Goal: Task Accomplishment & Management: Manage account settings

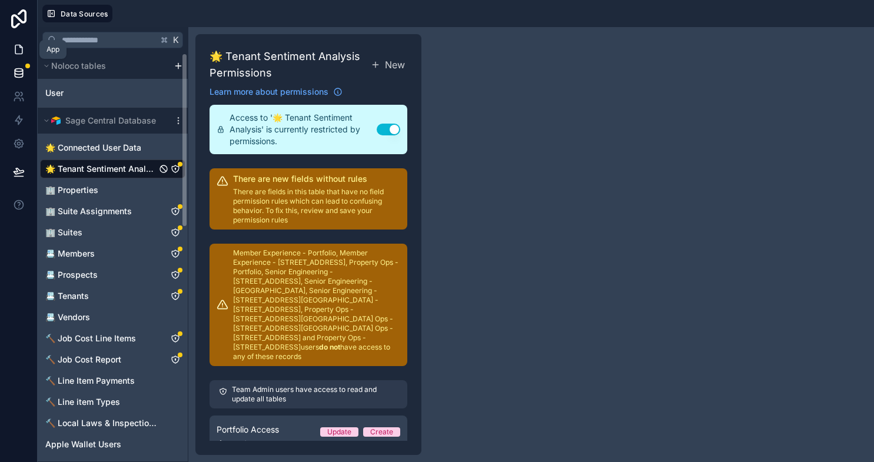
click at [26, 46] on link at bounding box center [18, 50] width 37 height 24
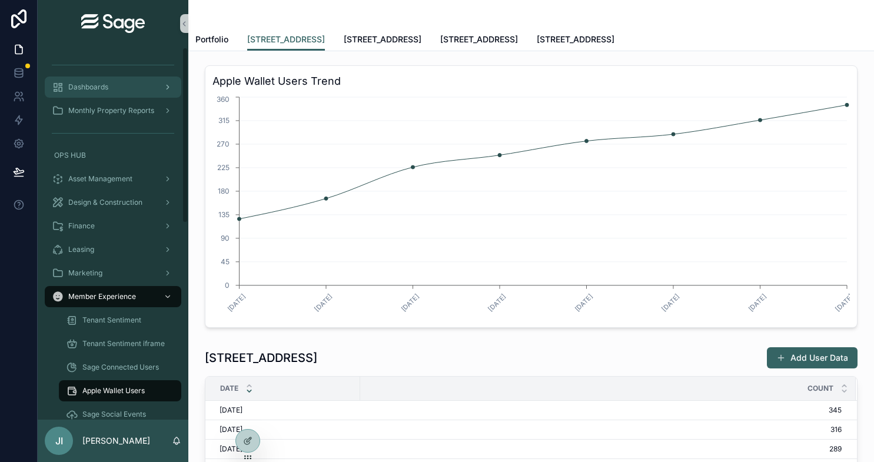
click at [85, 83] on span "Dashboards" at bounding box center [88, 86] width 40 height 9
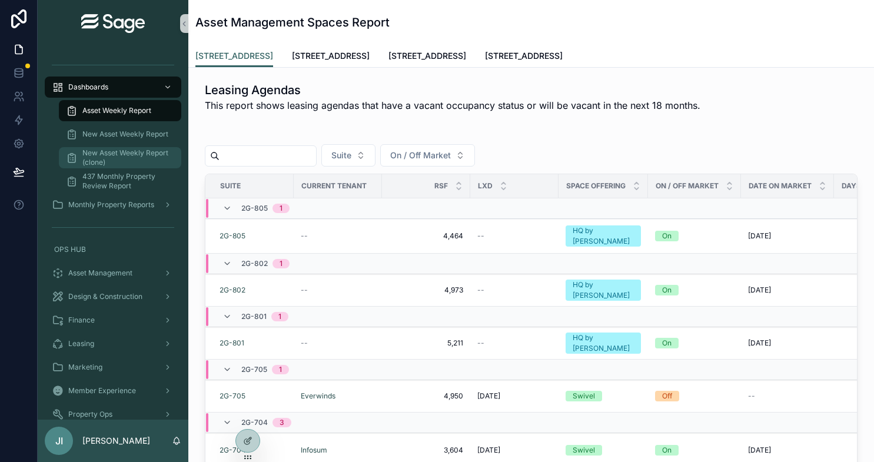
click at [136, 151] on span "New Asset Weekly Report (clone)" at bounding box center [125, 157] width 87 height 19
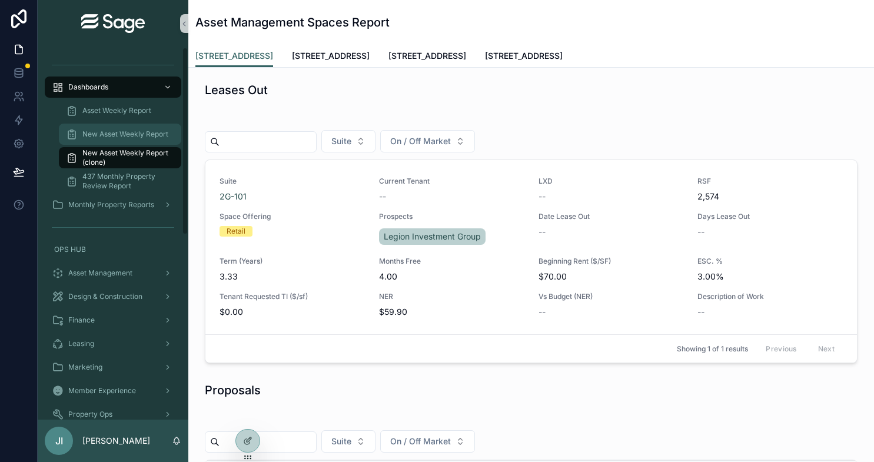
click at [166, 134] on span "New Asset Weekly Report" at bounding box center [125, 133] width 86 height 9
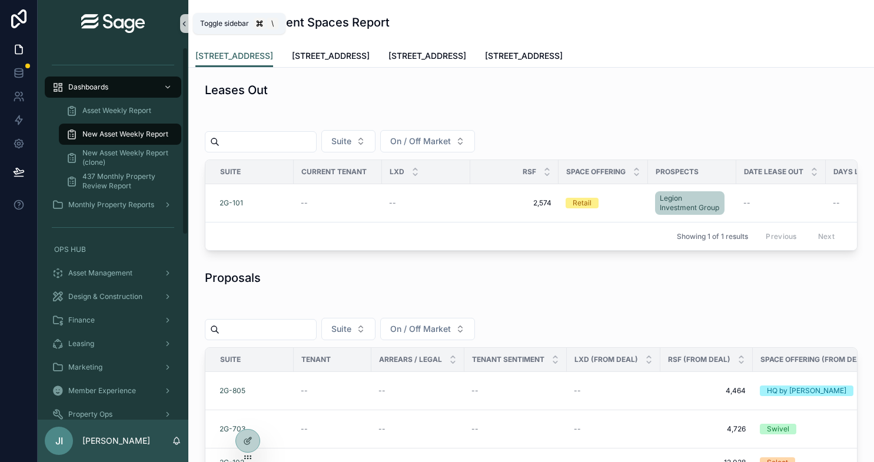
click at [182, 25] on icon "scrollable content" at bounding box center [184, 23] width 8 height 9
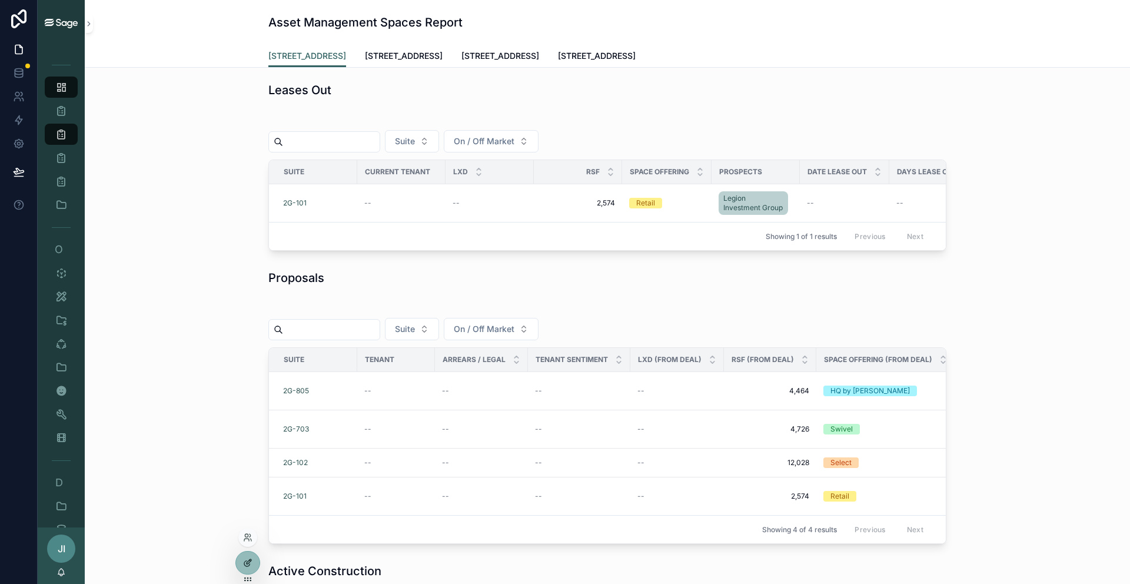
click at [248, 461] on div at bounding box center [248, 562] width 24 height 22
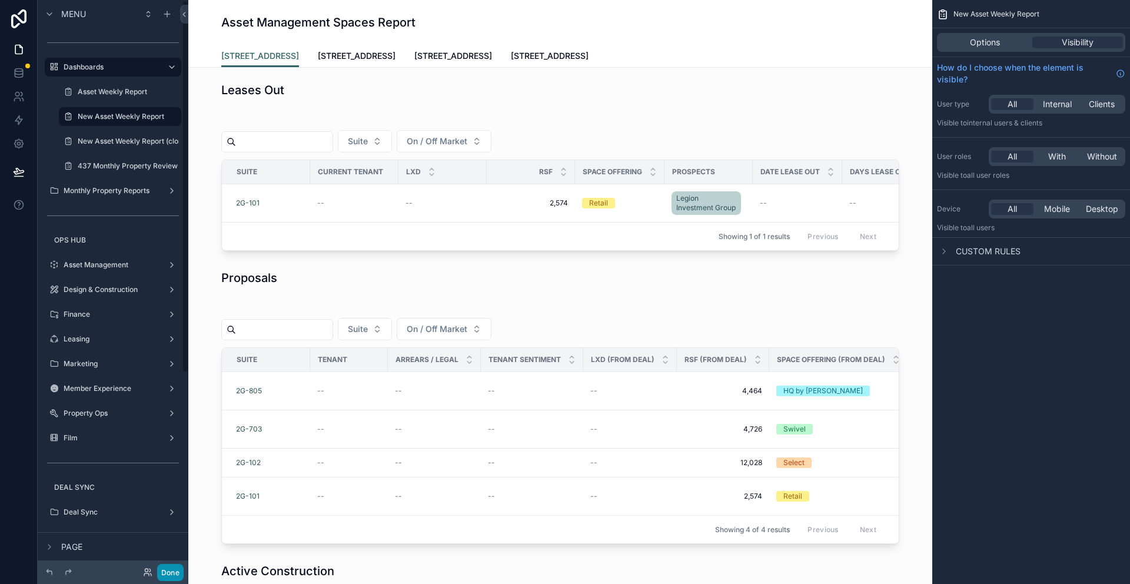
click at [168, 461] on button "Done" at bounding box center [170, 572] width 26 height 17
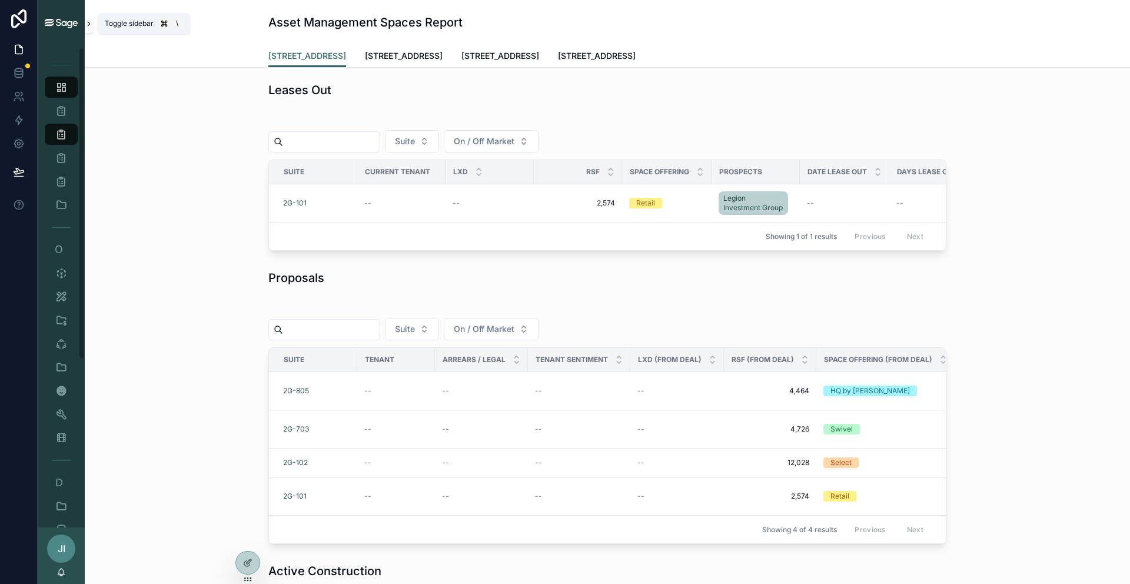
click at [87, 23] on icon "scrollable content" at bounding box center [89, 23] width 8 height 9
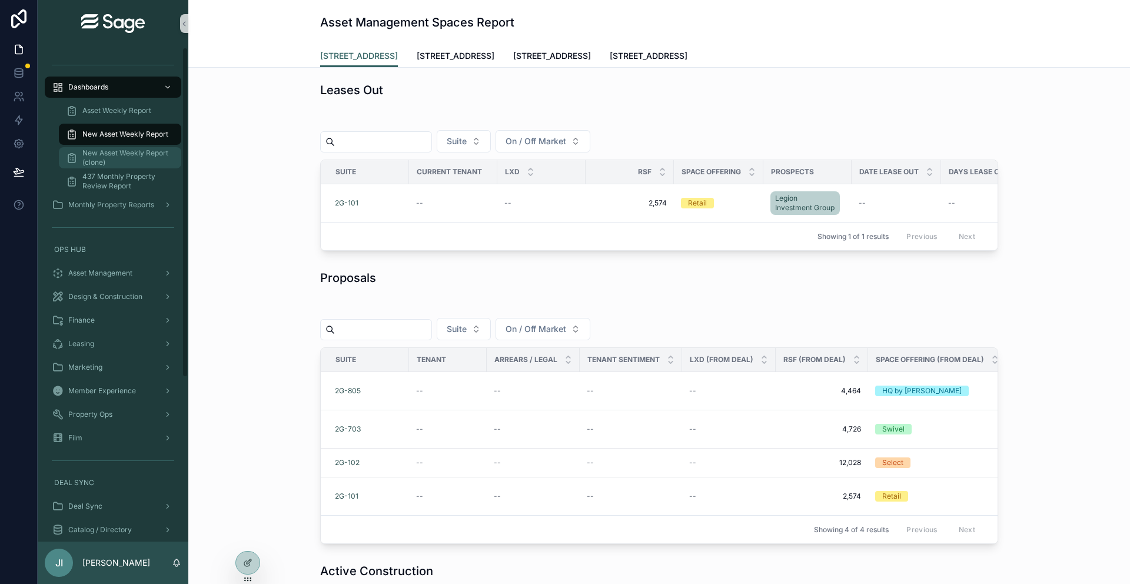
click at [108, 151] on span "New Asset Weekly Report (clone)" at bounding box center [125, 157] width 87 height 19
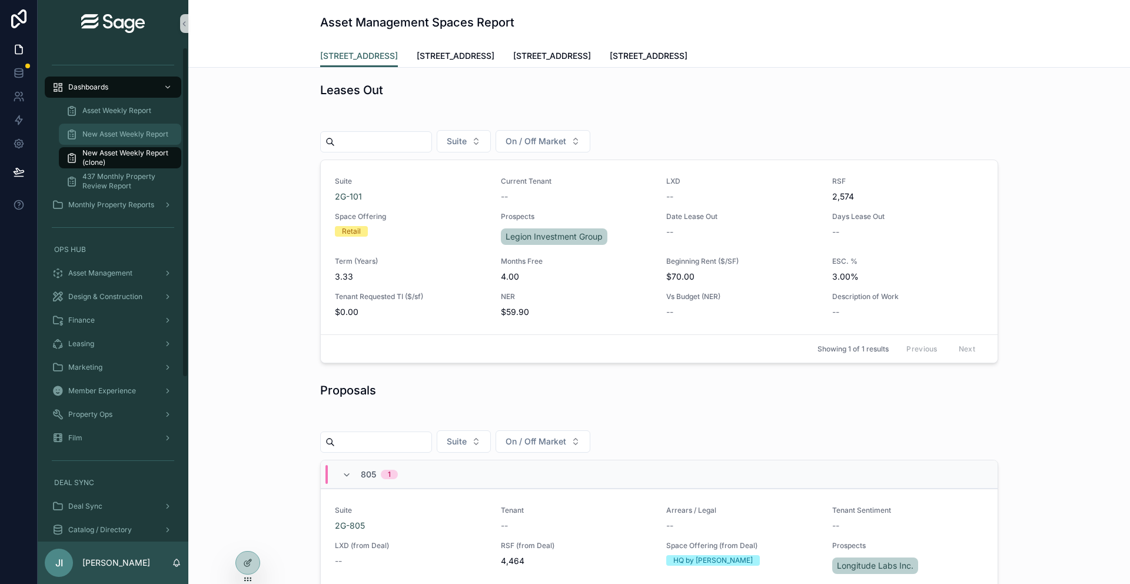
click at [165, 135] on span "New Asset Weekly Report" at bounding box center [125, 133] width 86 height 9
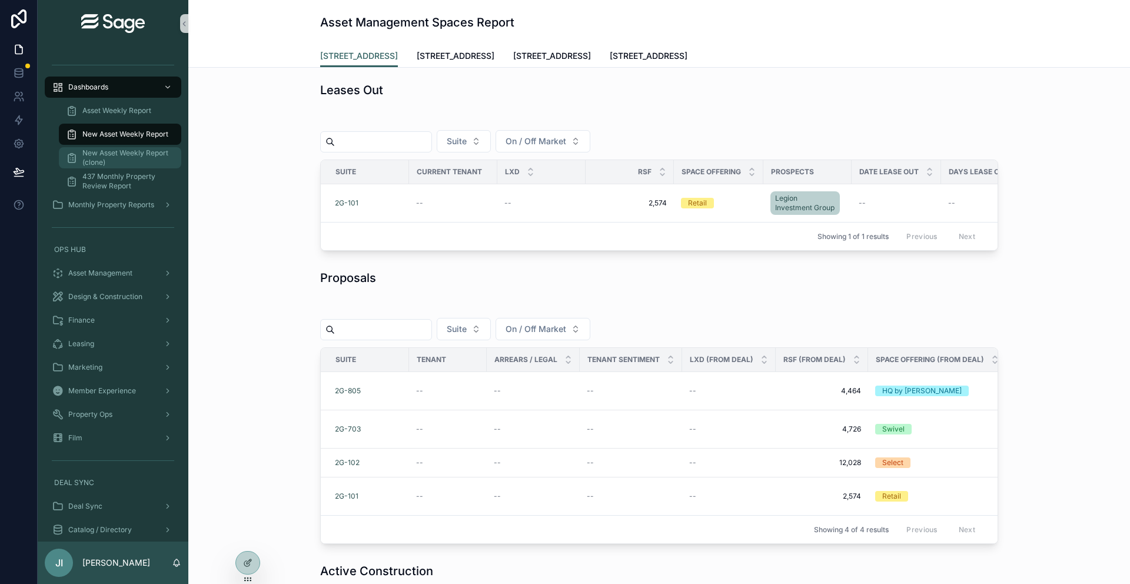
click at [151, 150] on span "New Asset Weekly Report (clone)" at bounding box center [125, 157] width 87 height 19
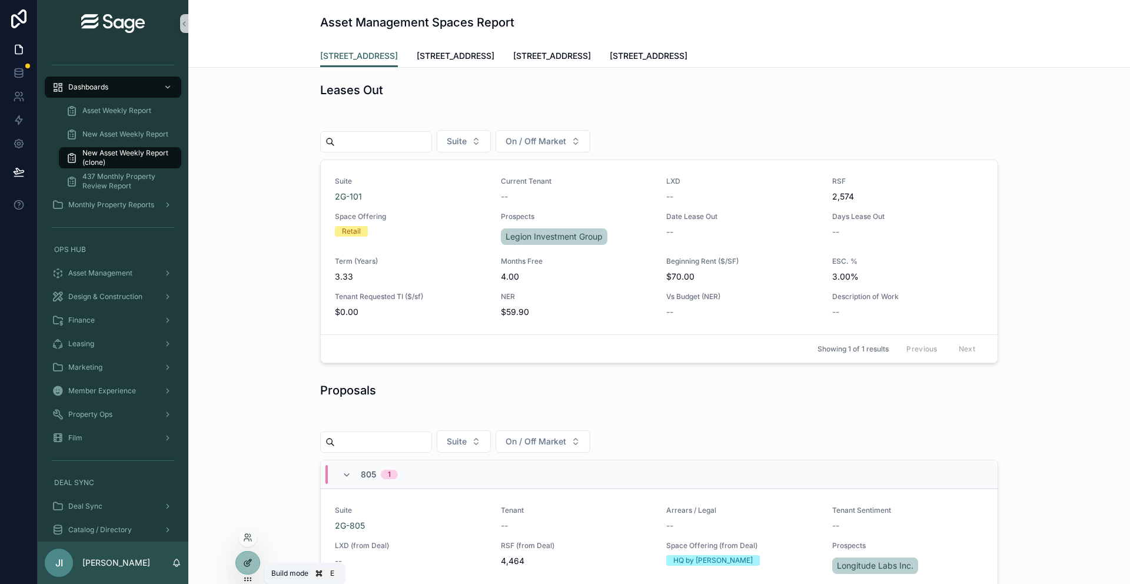
click at [244, 461] on icon at bounding box center [246, 563] width 5 height 5
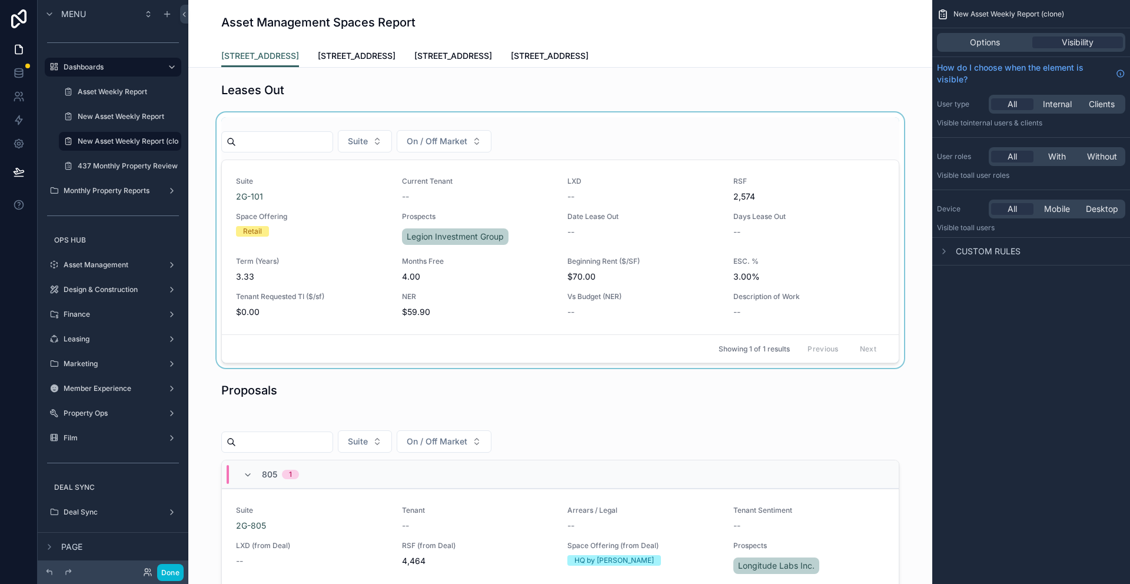
click at [731, 213] on div "scrollable content" at bounding box center [560, 239] width 725 height 255
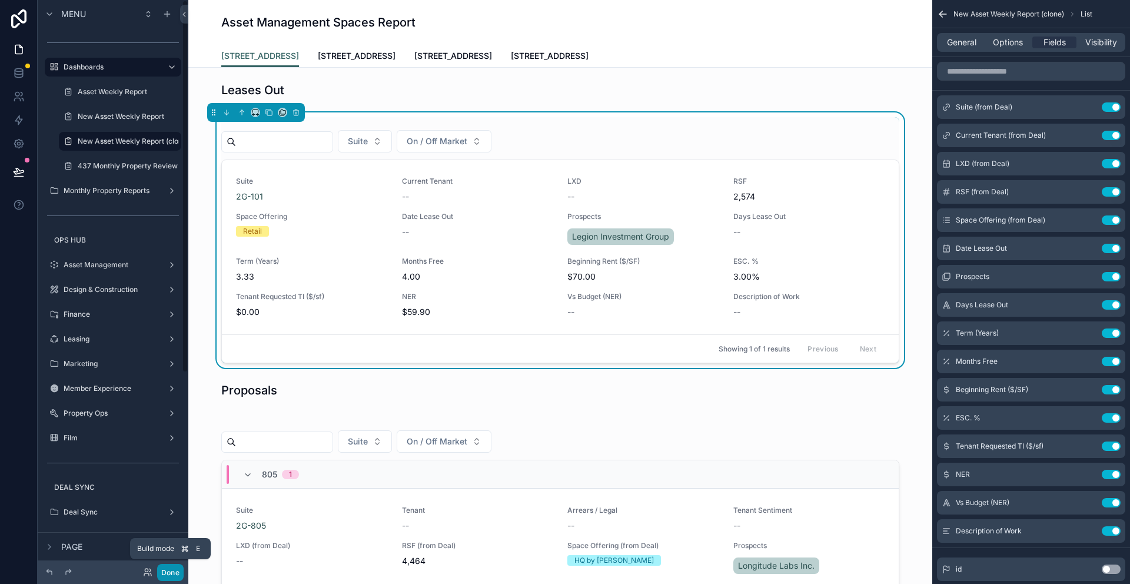
click at [179, 461] on button "Done" at bounding box center [170, 572] width 26 height 17
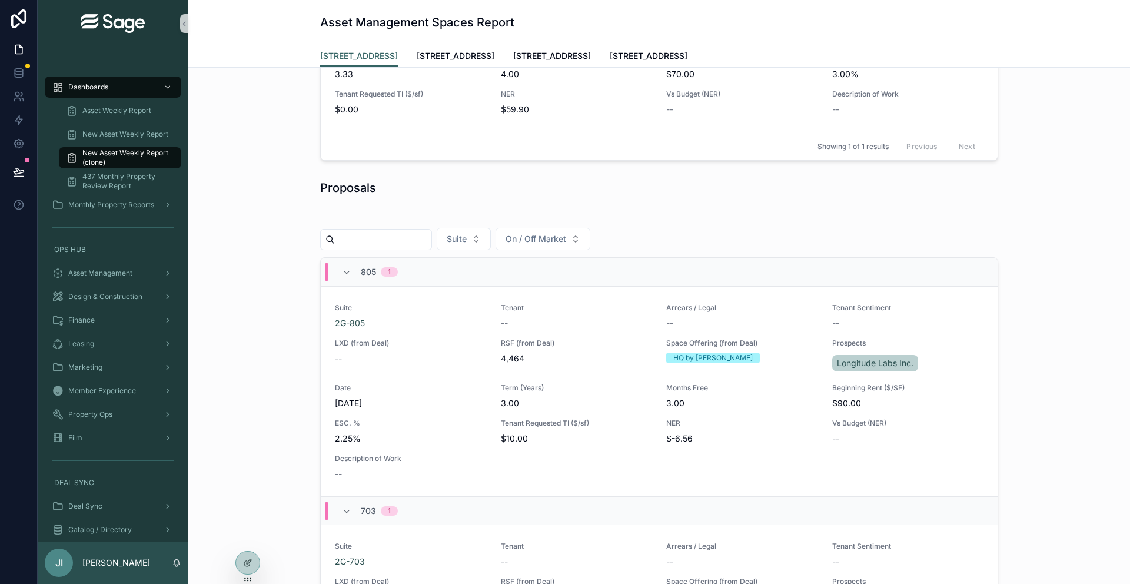
scroll to position [201, 0]
click at [149, 142] on div "New Asset Weekly Report" at bounding box center [120, 134] width 108 height 19
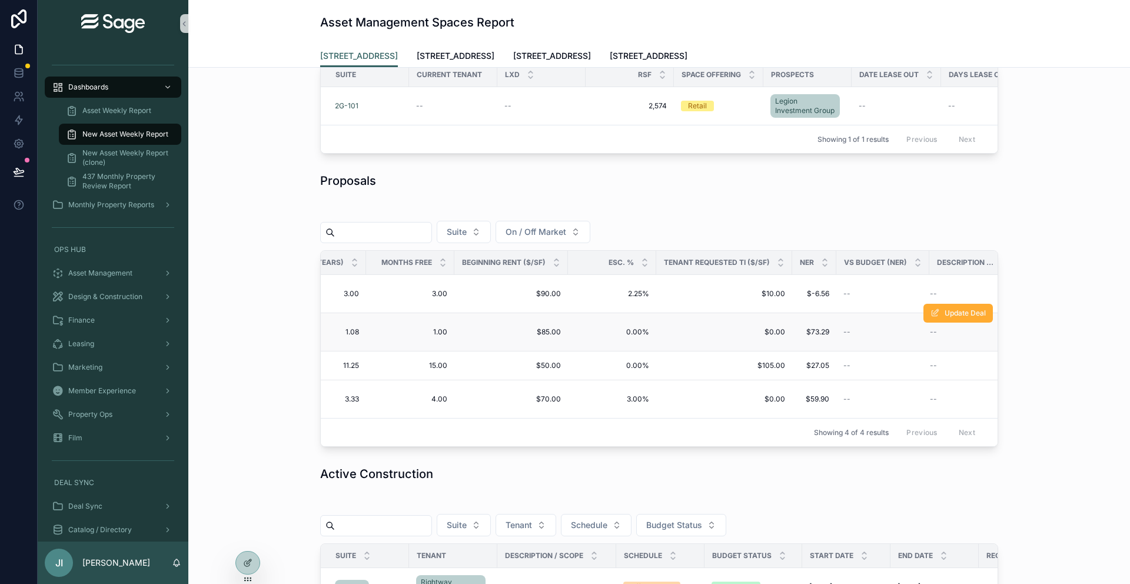
scroll to position [0, 923]
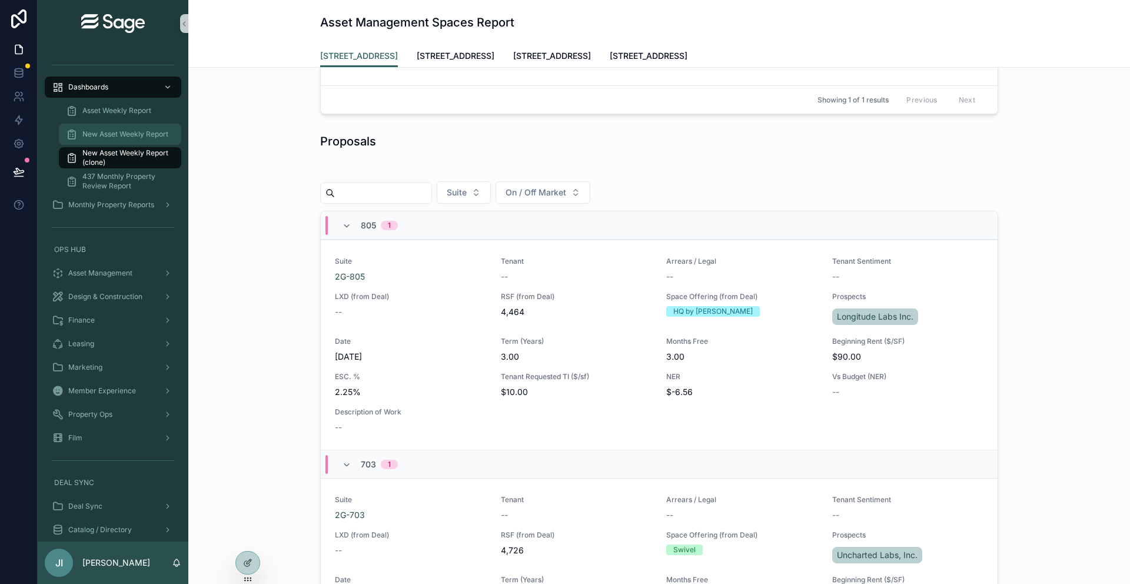
scroll to position [1, 0]
click at [162, 132] on span "New Asset Weekly Report" at bounding box center [125, 133] width 86 height 9
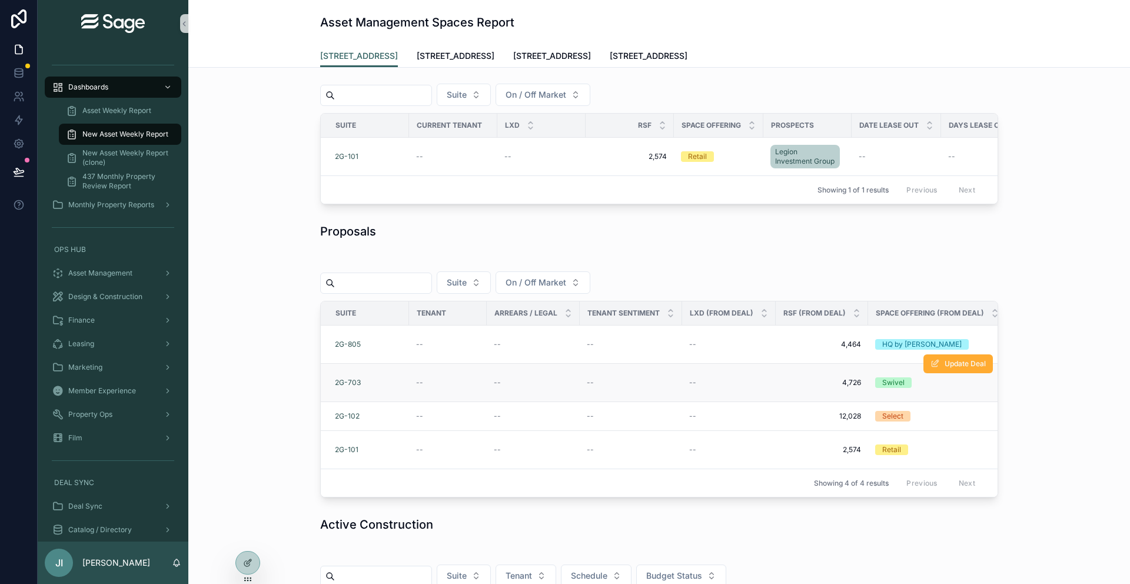
scroll to position [47, 0]
click at [137, 161] on span "New Asset Weekly Report (clone)" at bounding box center [125, 157] width 87 height 19
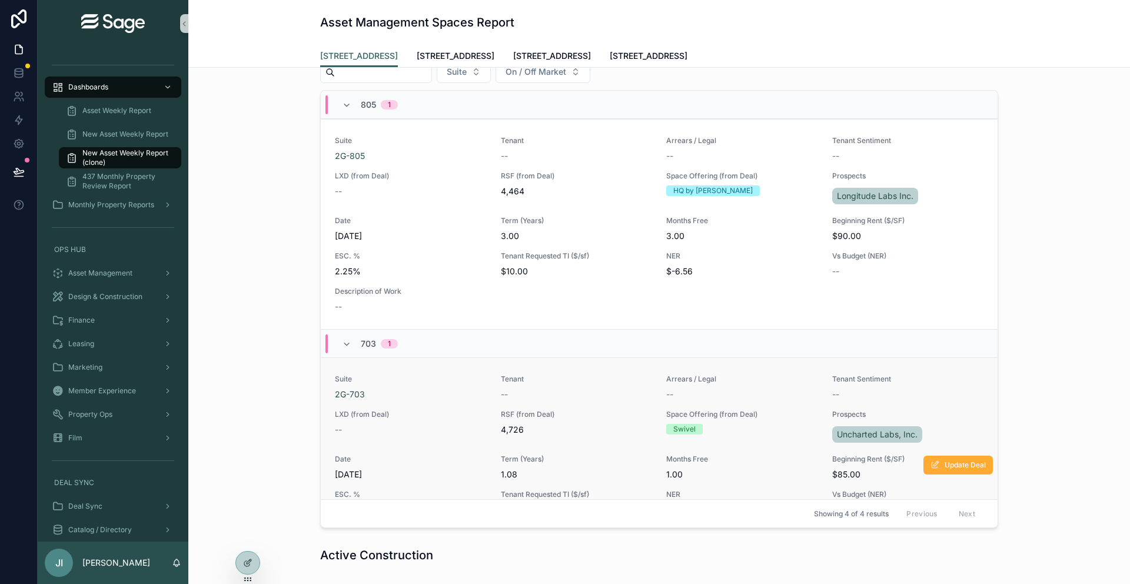
scroll to position [334, 0]
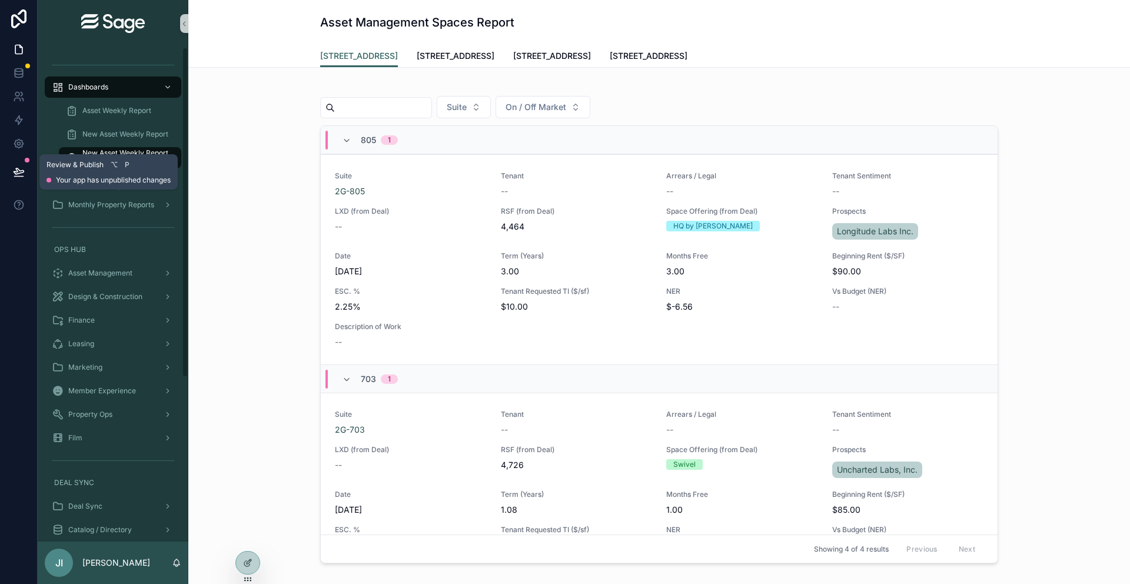
click at [25, 170] on button at bounding box center [19, 171] width 26 height 33
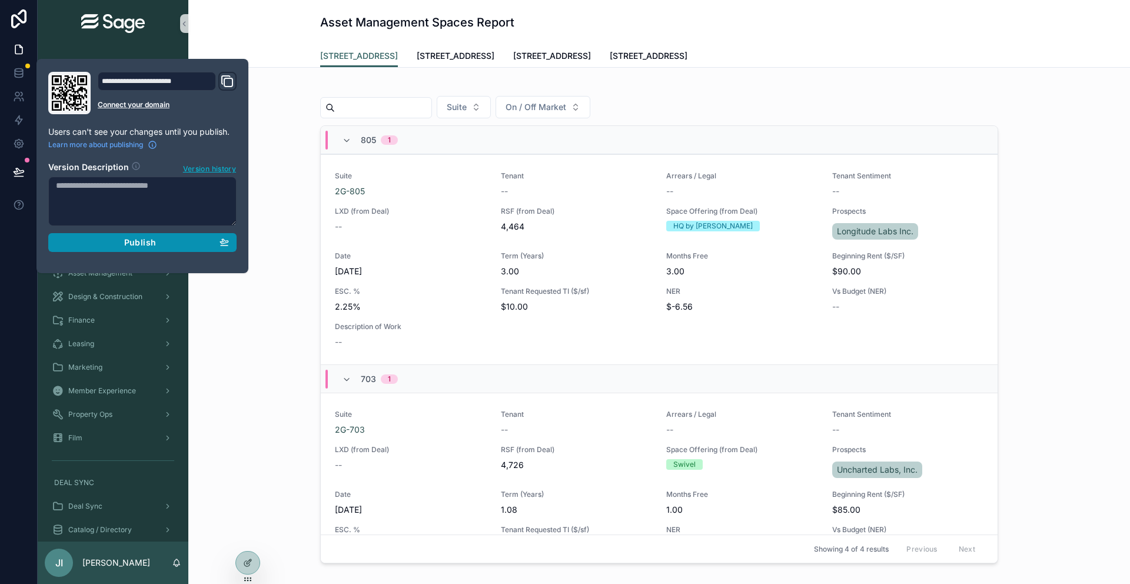
click at [118, 247] on div "Publish" at bounding box center [142, 242] width 173 height 11
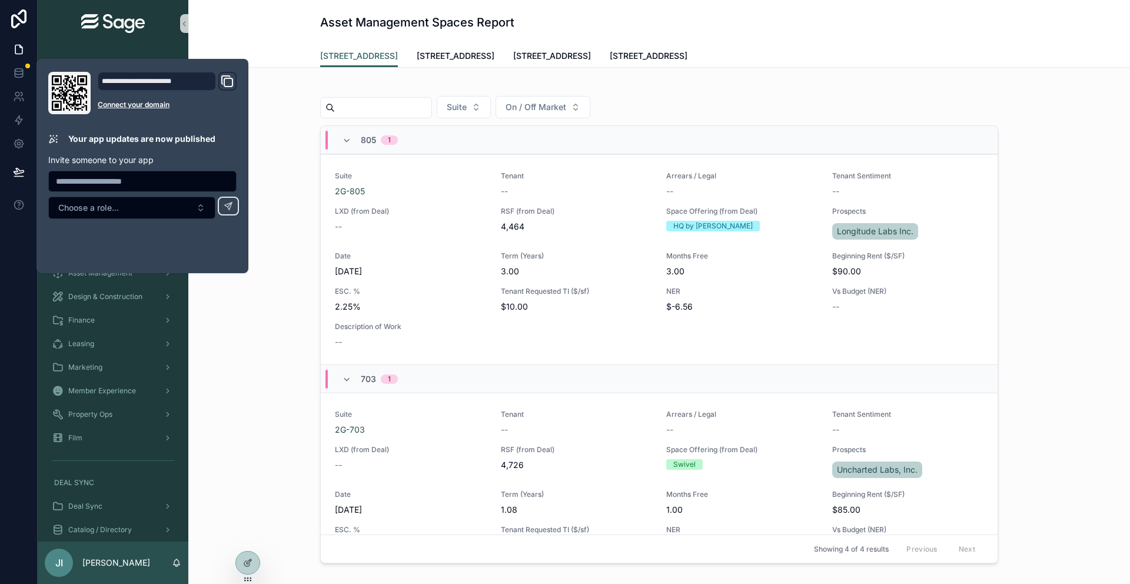
click at [290, 275] on div "Suite On / Off Market 805 1 Suite 2G-805 Tenant -- Arrears / Legal -- Tenant Se…" at bounding box center [659, 323] width 923 height 490
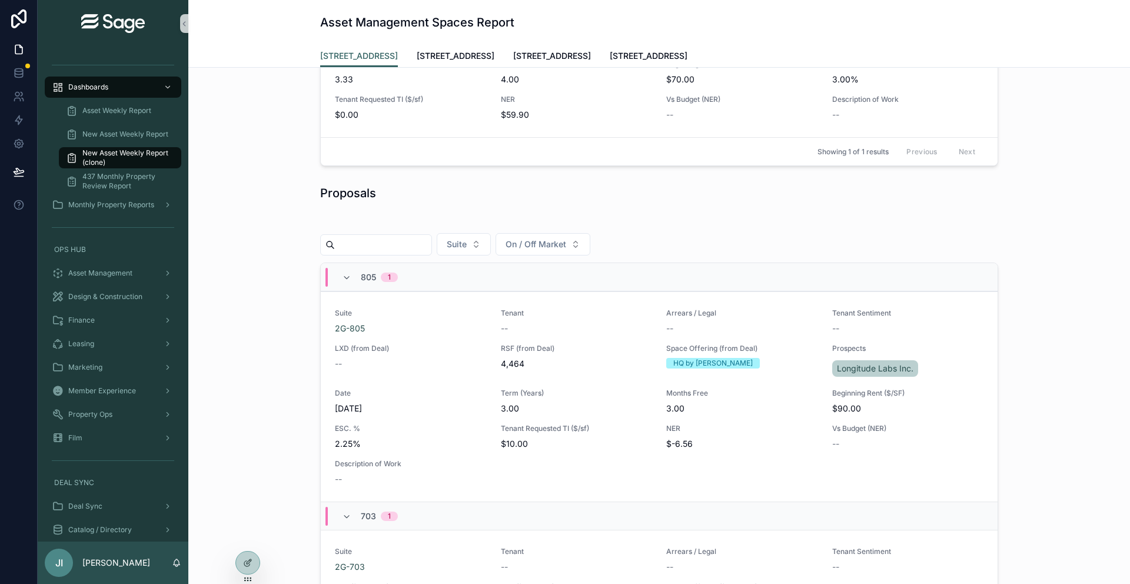
scroll to position [203, 0]
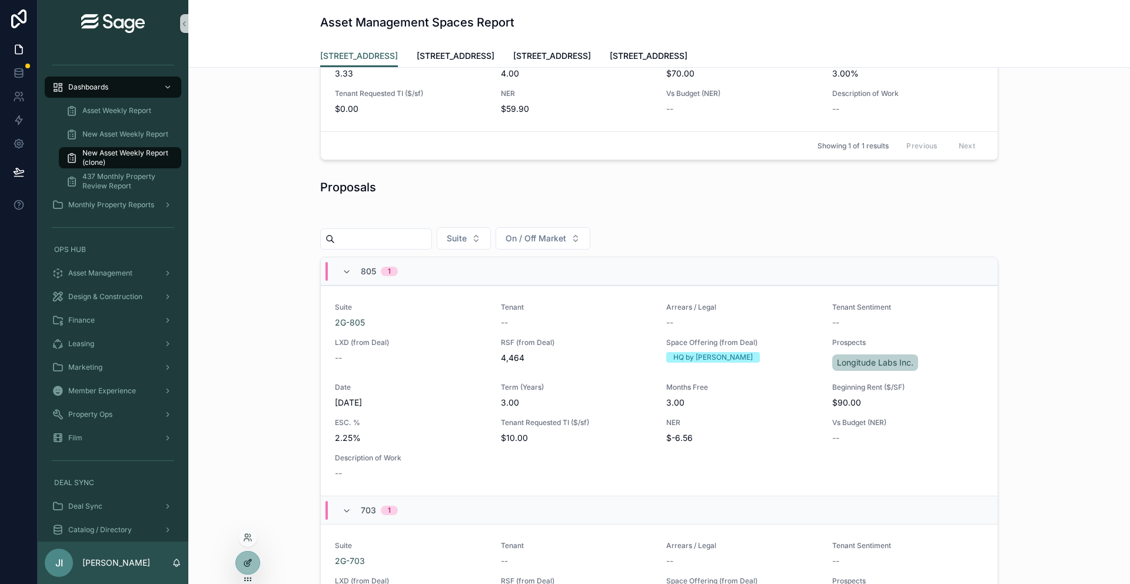
click at [244, 461] on icon at bounding box center [246, 563] width 5 height 5
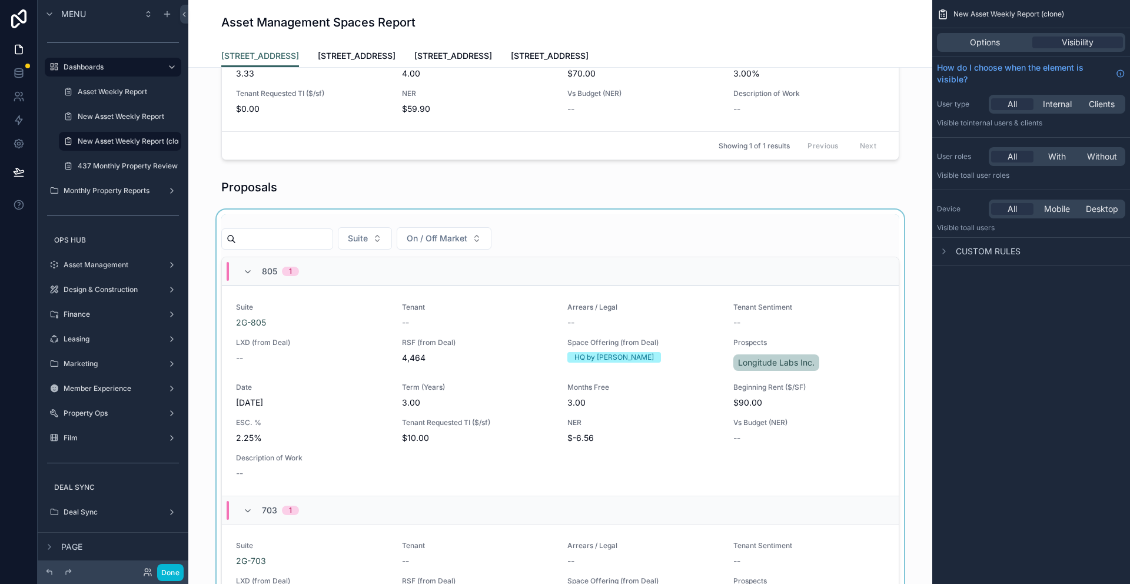
click at [347, 326] on div "scrollable content" at bounding box center [560, 455] width 725 height 490
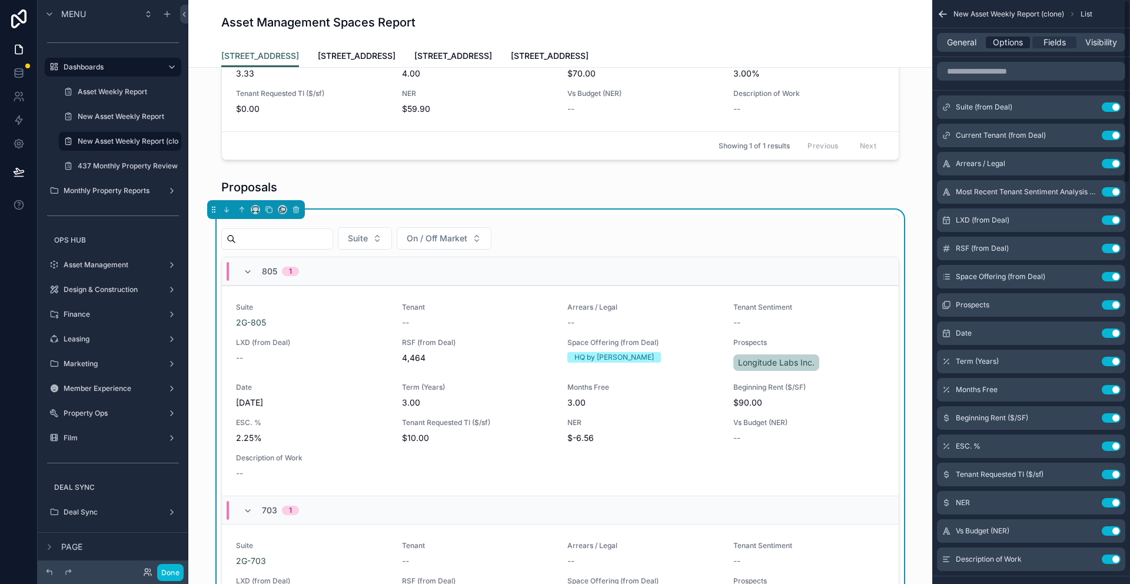
click at [873, 45] on span "Options" at bounding box center [1008, 42] width 30 height 12
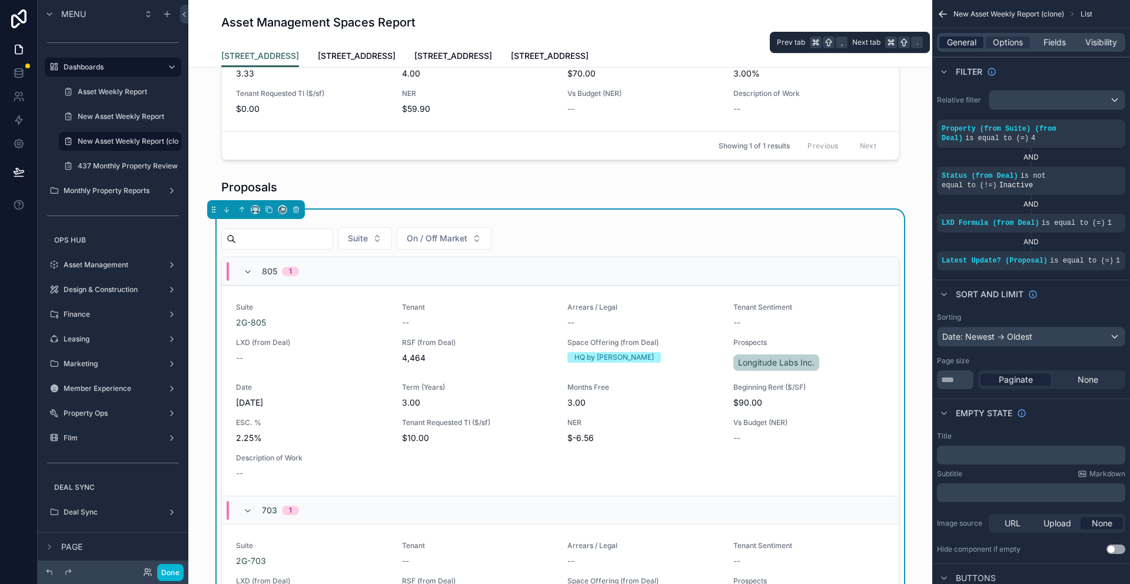
click at [873, 41] on span "General" at bounding box center [961, 42] width 29 height 12
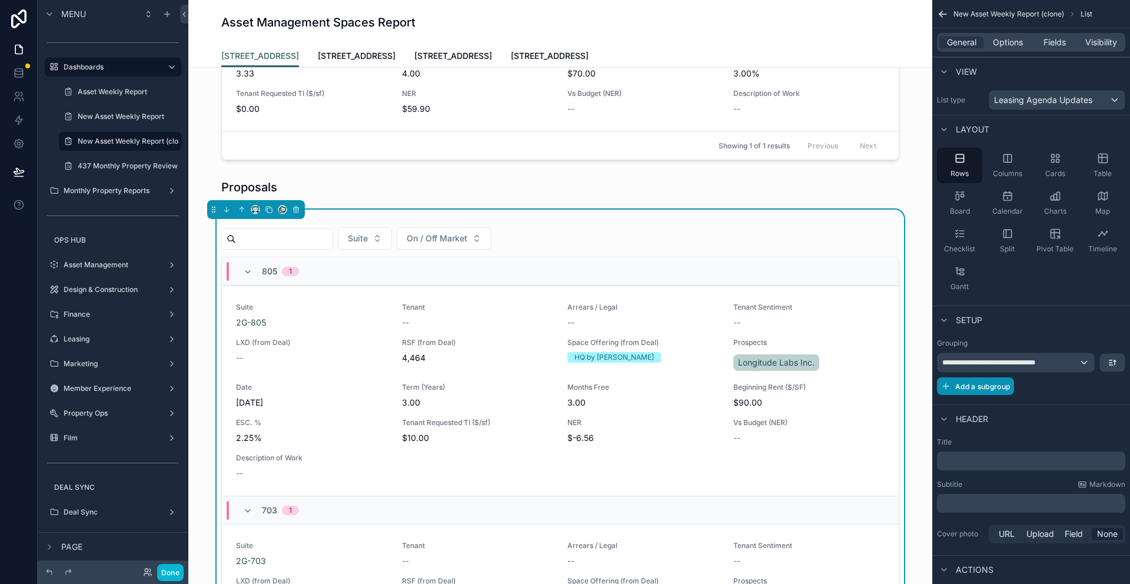
click at [873, 388] on span "Add a subgroup" at bounding box center [982, 386] width 55 height 9
click at [873, 393] on div "Choose a field" at bounding box center [1017, 387] width 158 height 19
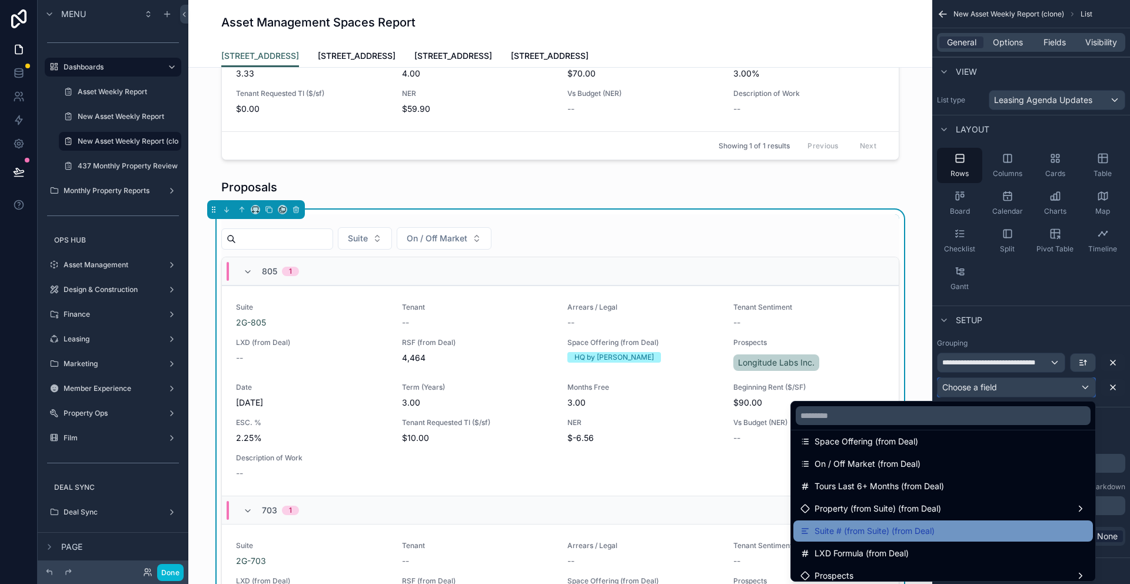
scroll to position [508, 0]
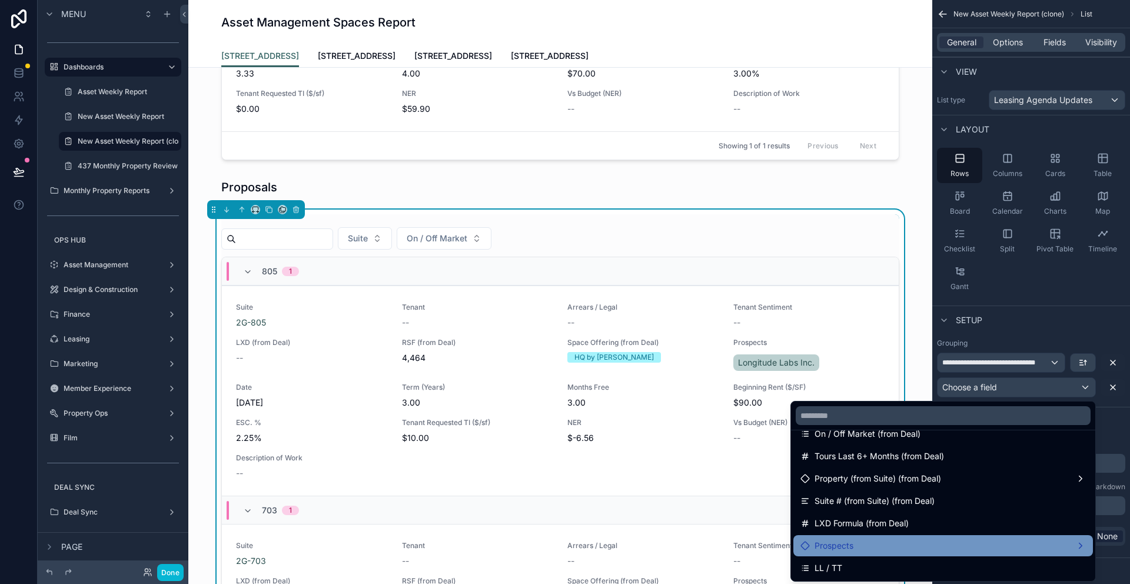
click at [845, 461] on span "Prospects" at bounding box center [834, 545] width 39 height 14
click at [820, 461] on span "Prospects" at bounding box center [834, 545] width 39 height 14
click at [840, 461] on span "Prospects" at bounding box center [834, 545] width 39 height 14
click at [873, 461] on div "Prospects" at bounding box center [942, 545] width 285 height 14
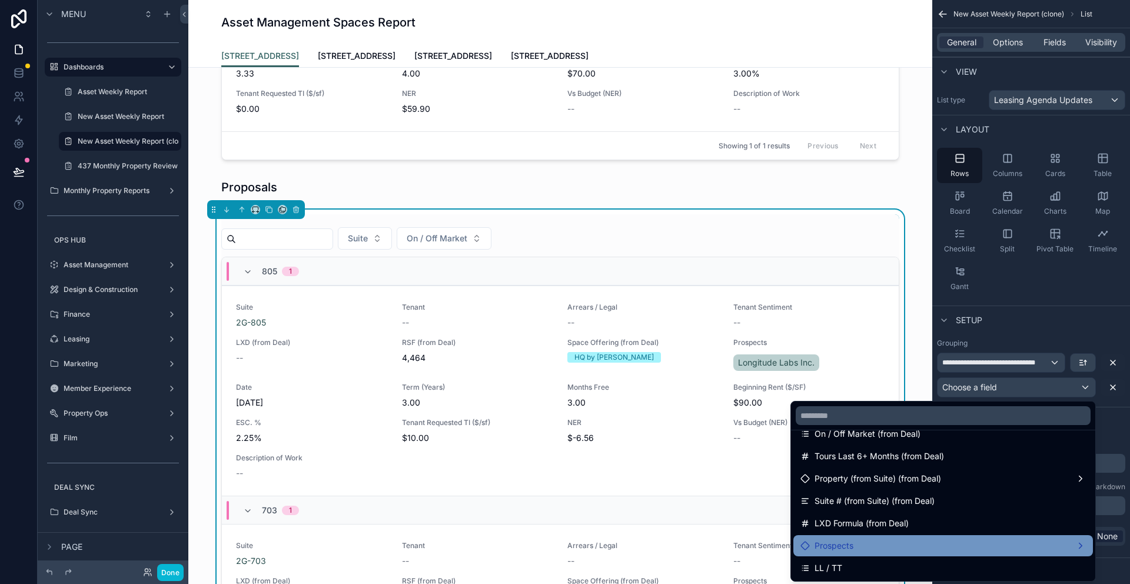
click at [873, 461] on div "Prospects" at bounding box center [942, 545] width 285 height 14
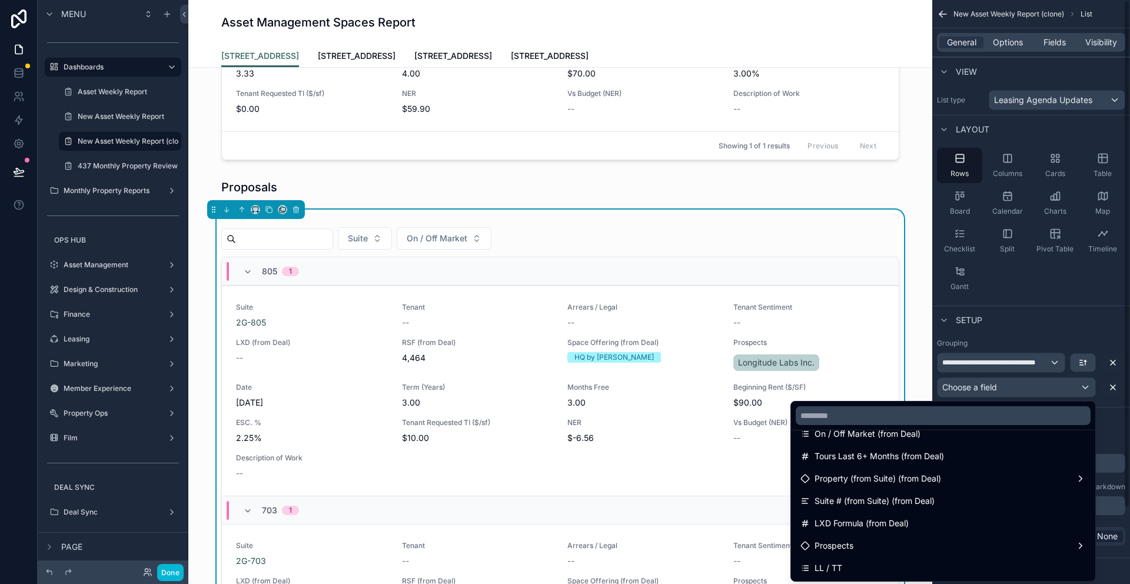
click at [873, 303] on div "scrollable content" at bounding box center [565, 292] width 1130 height 584
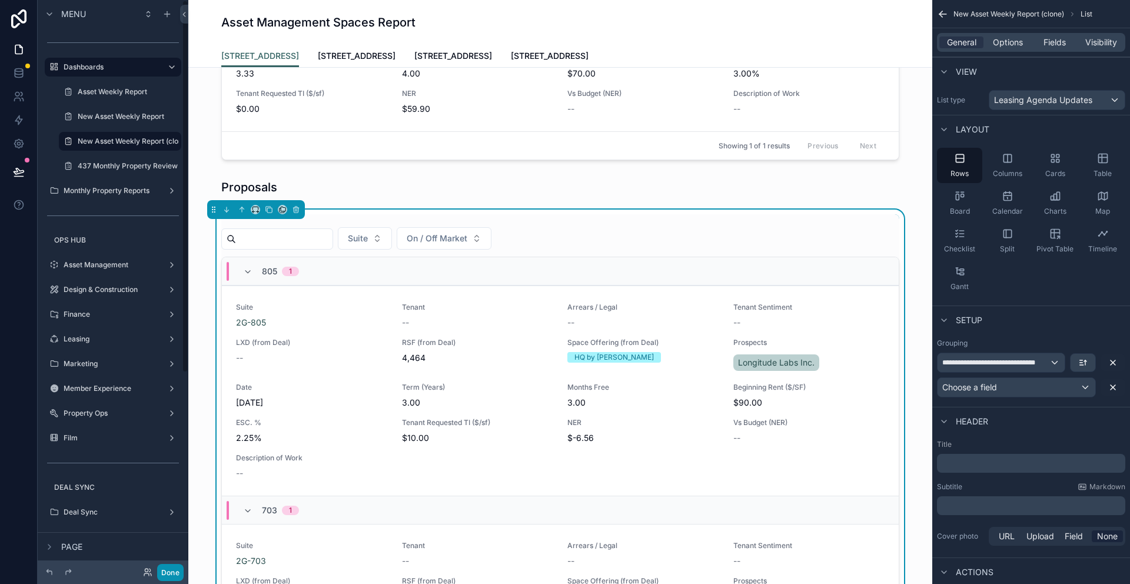
click at [177, 461] on button "Done" at bounding box center [170, 572] width 26 height 17
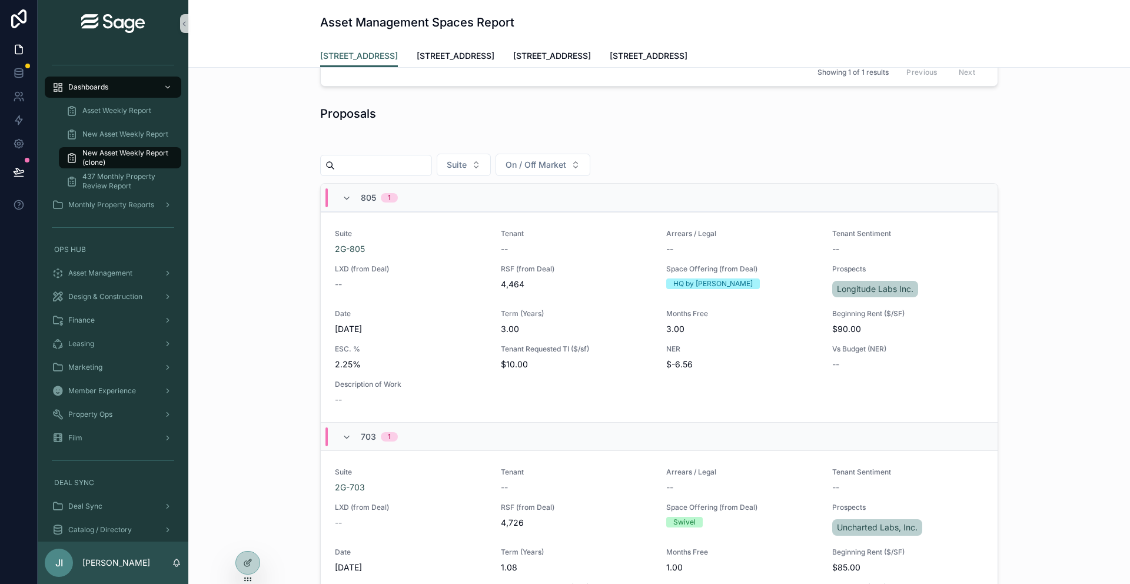
scroll to position [274, 0]
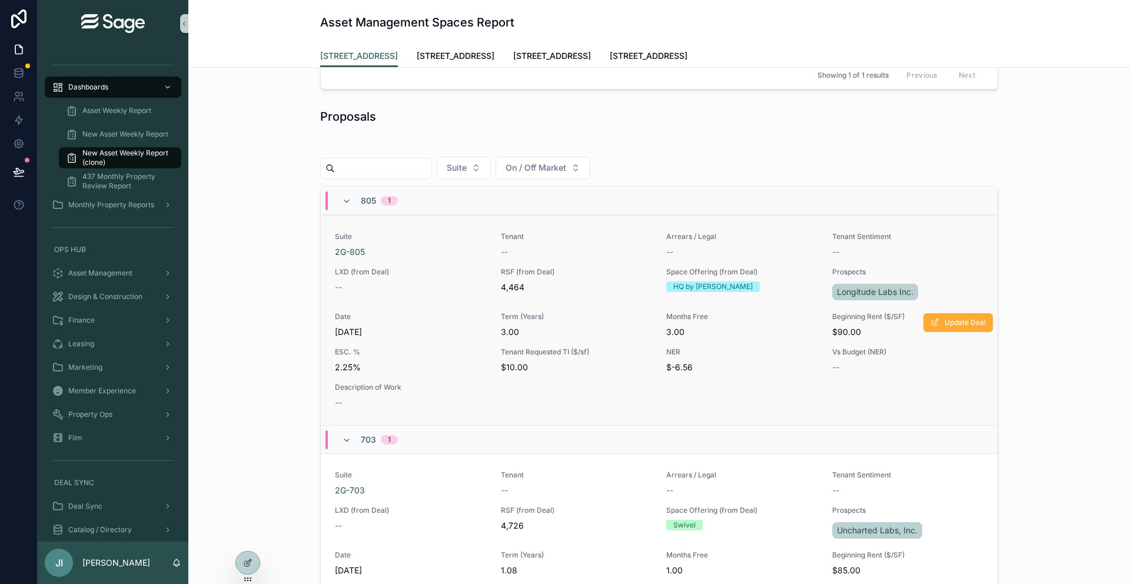
click at [451, 248] on div "2G-805" at bounding box center [411, 252] width 152 height 12
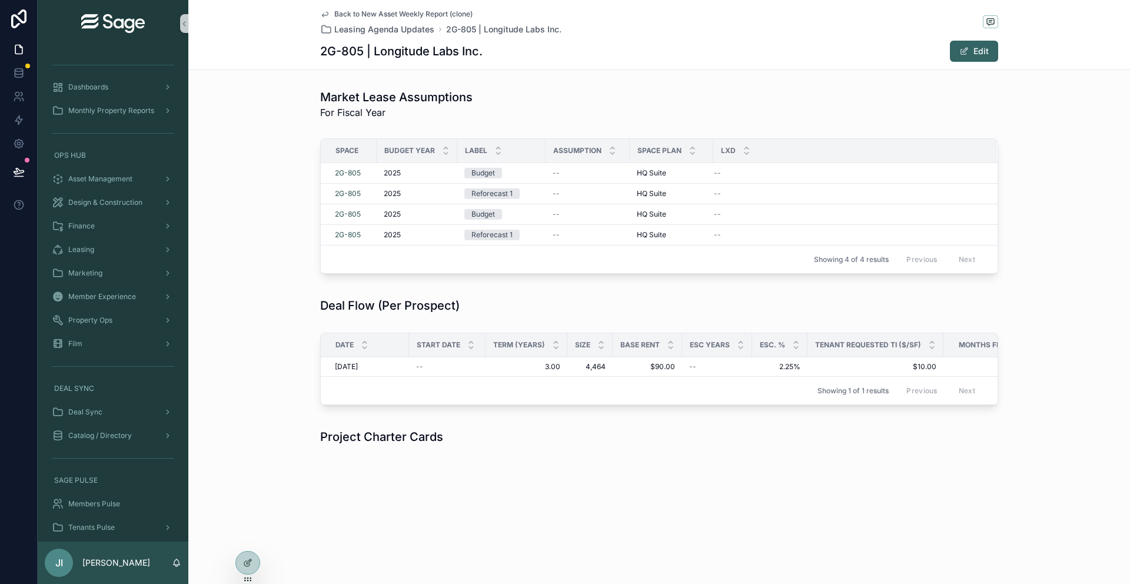
click at [407, 11] on span "Back to New Asset Weekly Report (clone)" at bounding box center [403, 13] width 138 height 9
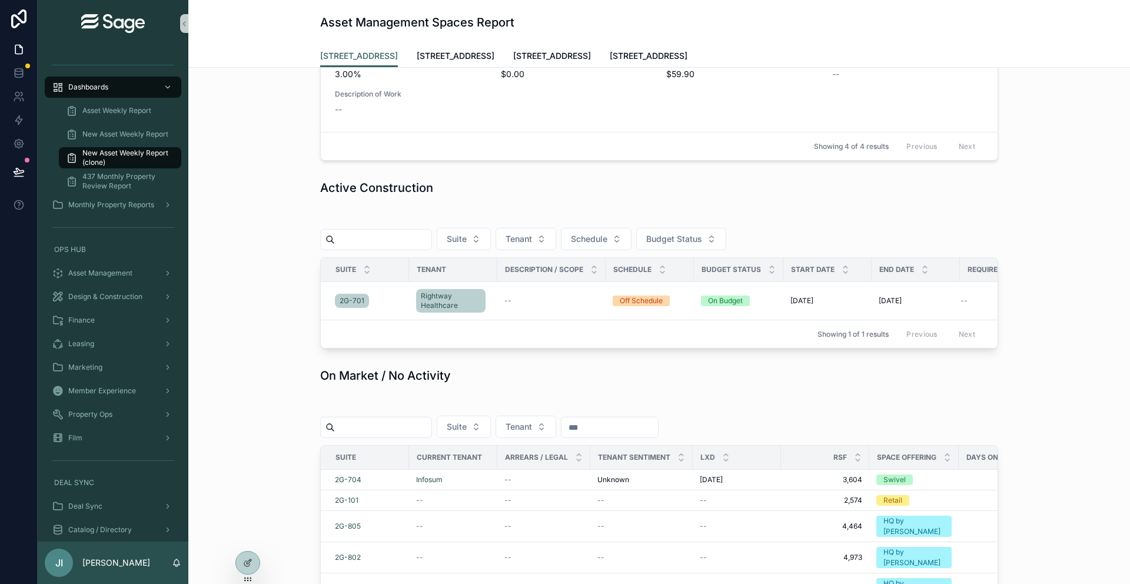
scroll to position [735, 0]
click at [391, 293] on div "2G-701" at bounding box center [368, 302] width 67 height 19
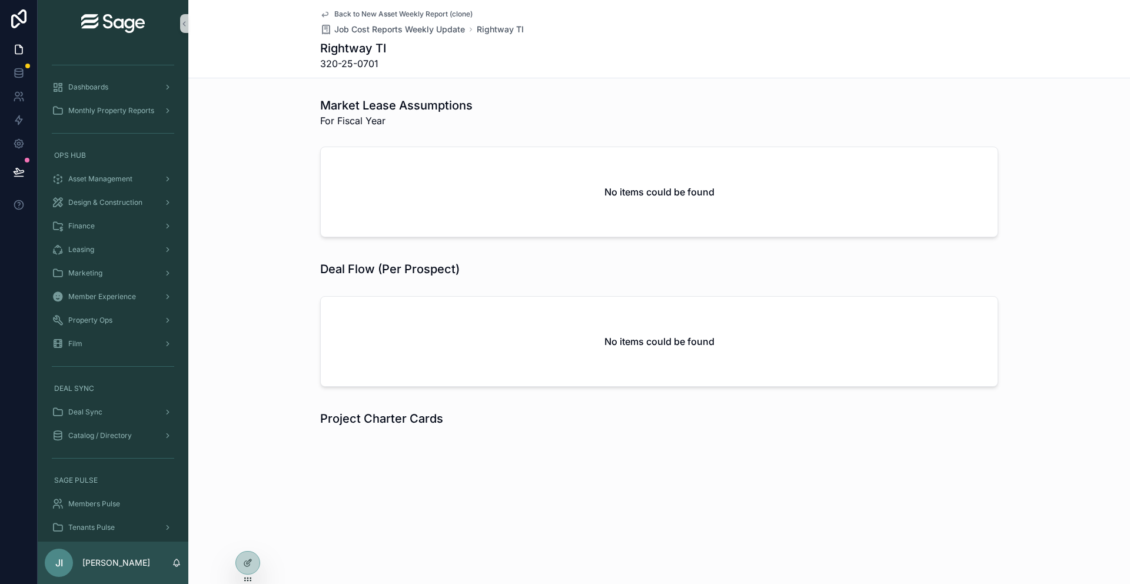
click at [444, 11] on span "Back to New Asset Weekly Report (clone)" at bounding box center [403, 13] width 138 height 9
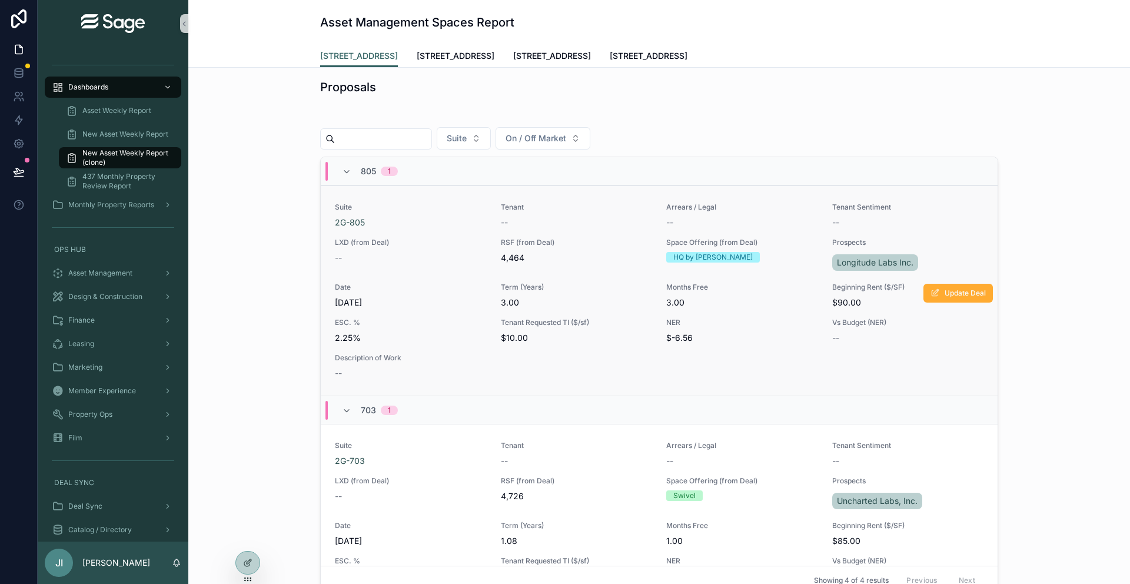
click at [434, 213] on div "Suite 2G-805" at bounding box center [411, 215] width 152 height 26
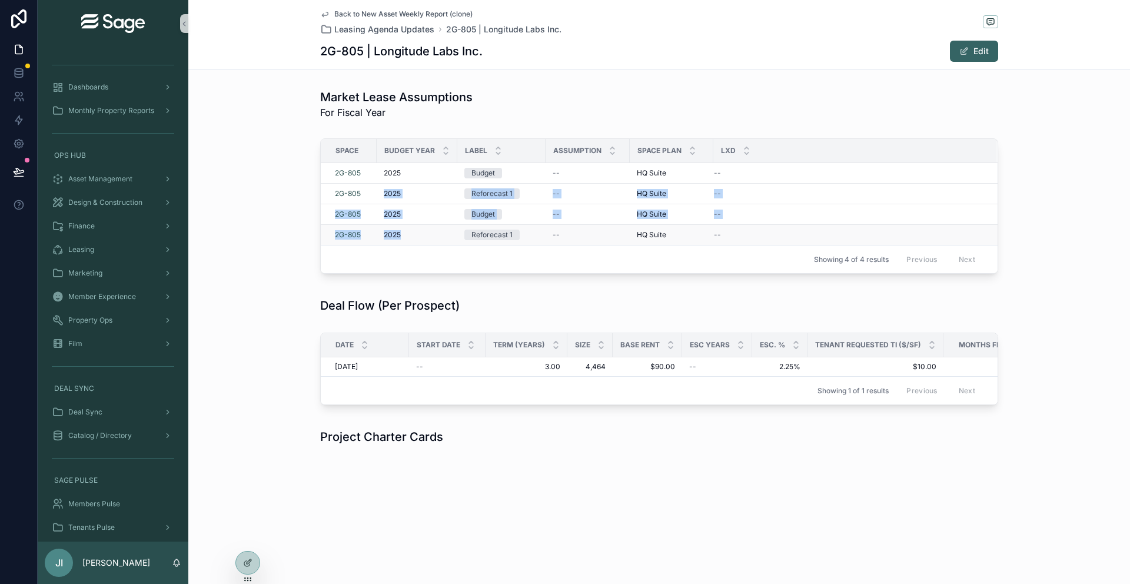
drag, startPoint x: 375, startPoint y: 196, endPoint x: 441, endPoint y: 232, distance: 75.1
click at [441, 232] on tbody "2G-805 2025 2025 Budget -- HQ Suite HQ Suite -- 2G-805 2025 2025 Reforecast 1 -…" at bounding box center [659, 204] width 677 height 82
click at [421, 234] on div "2025 2025" at bounding box center [417, 234] width 67 height 9
drag, startPoint x: 370, startPoint y: 433, endPoint x: 420, endPoint y: 438, distance: 50.3
click at [420, 438] on h1 "Project Charter Cards" at bounding box center [381, 436] width 123 height 16
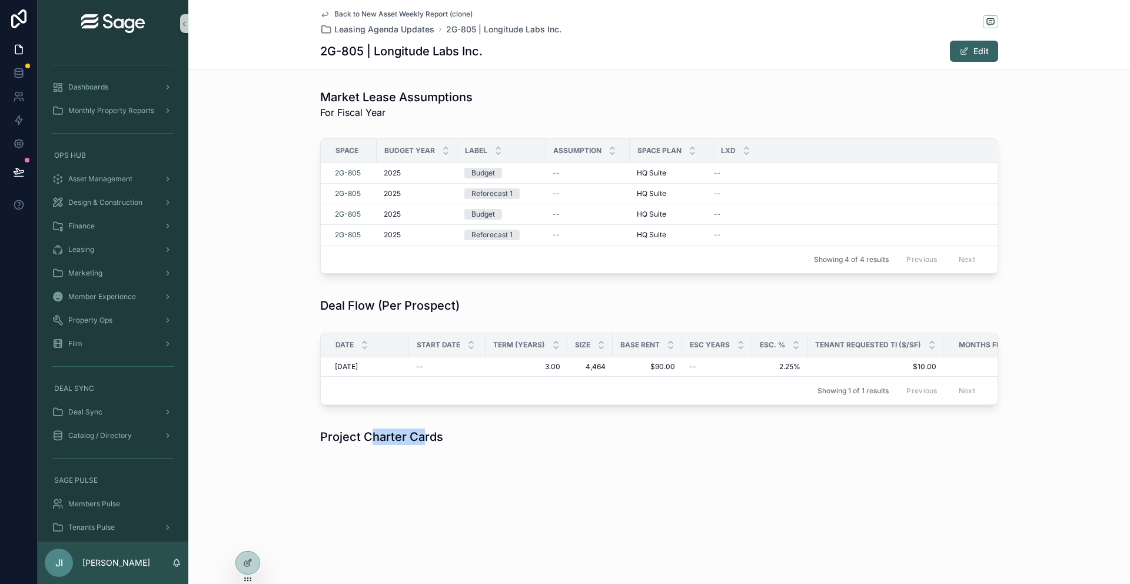
click at [420, 438] on h1 "Project Charter Cards" at bounding box center [381, 436] width 123 height 16
drag, startPoint x: 430, startPoint y: 431, endPoint x: 390, endPoint y: 428, distance: 40.1
click at [390, 428] on h1 "Project Charter Cards" at bounding box center [381, 436] width 123 height 16
